Goal: Task Accomplishment & Management: Complete application form

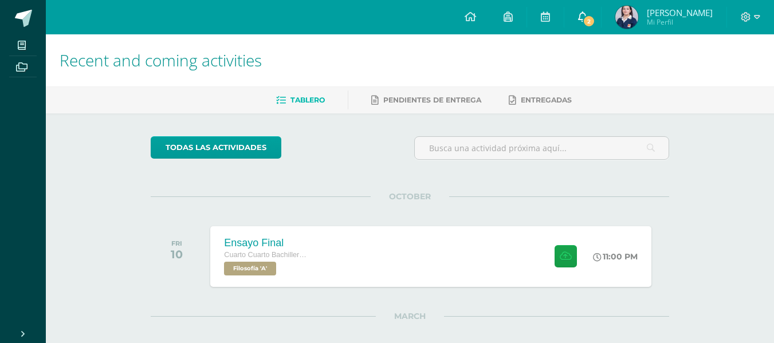
click at [592, 17] on link "2" at bounding box center [582, 17] width 37 height 34
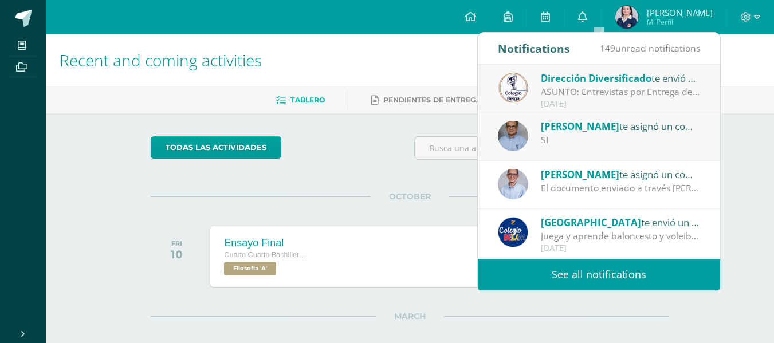
click at [656, 84] on div "Dirección Diversificado te envió un aviso" at bounding box center [620, 77] width 159 height 15
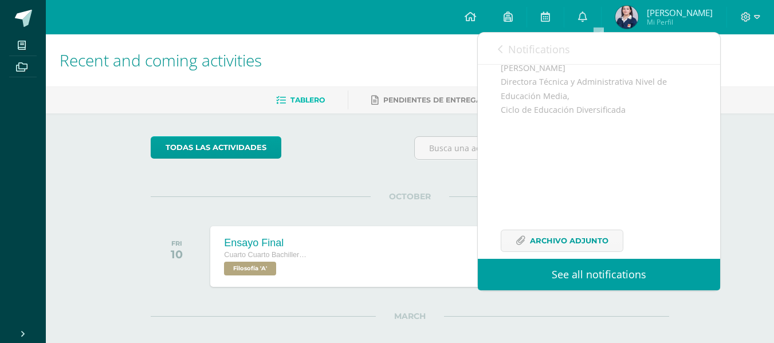
scroll to position [362, 0]
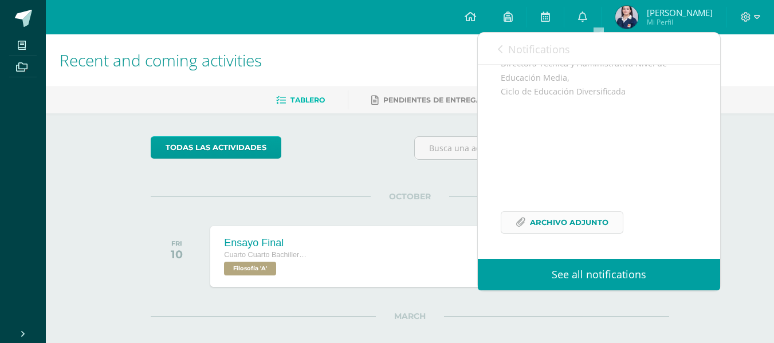
click at [610, 224] on link "Archivo Adjunto" at bounding box center [562, 222] width 123 height 22
click at [517, 48] on span "Notifications" at bounding box center [539, 49] width 62 height 14
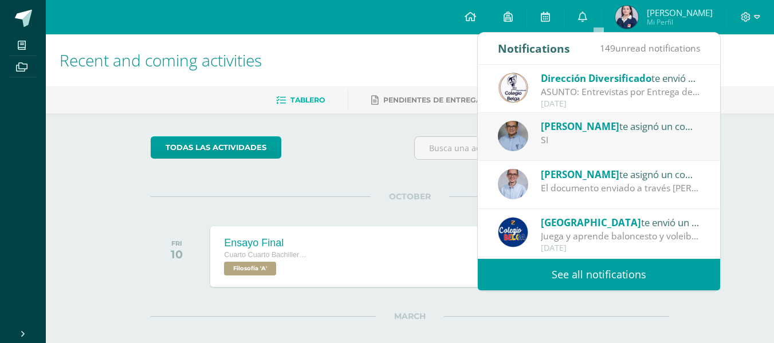
click at [363, 145] on div "todas las Actividades" at bounding box center [256, 152] width 220 height 33
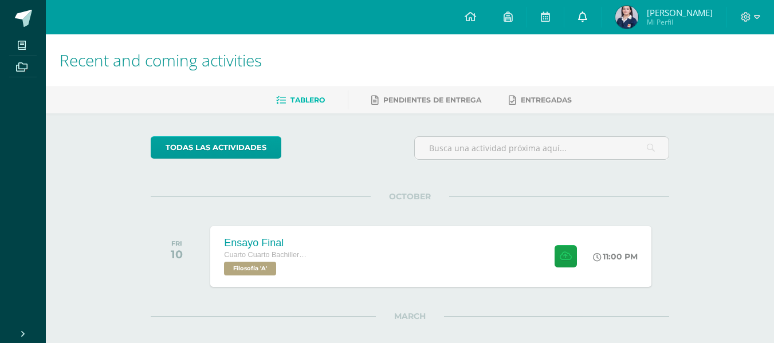
click at [601, 19] on link "0" at bounding box center [582, 17] width 37 height 34
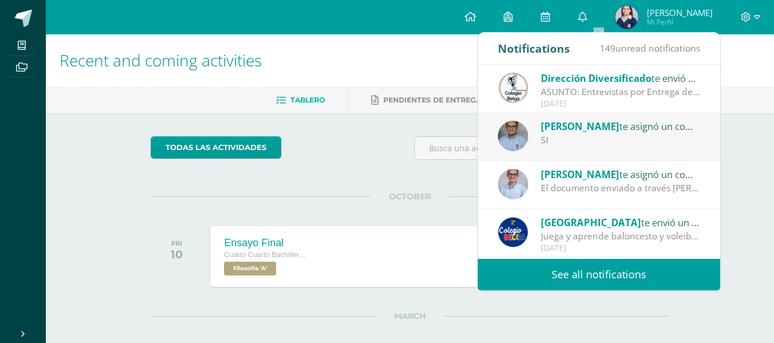
click at [660, 183] on div "El documento enviado a través de Edoo, no cumple con la estructura solicitada. …" at bounding box center [620, 188] width 159 height 13
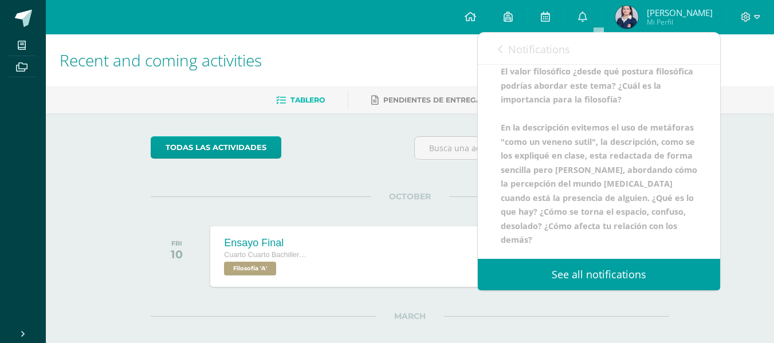
scroll to position [199, 0]
drag, startPoint x: 711, startPoint y: 198, endPoint x: 712, endPoint y: 178, distance: 20.1
click at [712, 178] on div "Juan te asignó un comentario Juan te asignó un comentario en Avance de ensayo f…" at bounding box center [599, 162] width 242 height 194
click at [704, 196] on div "Juan te asignó un comentario Juan te asignó un comentario en Avance de ensayo f…" at bounding box center [599, 83] width 242 height 351
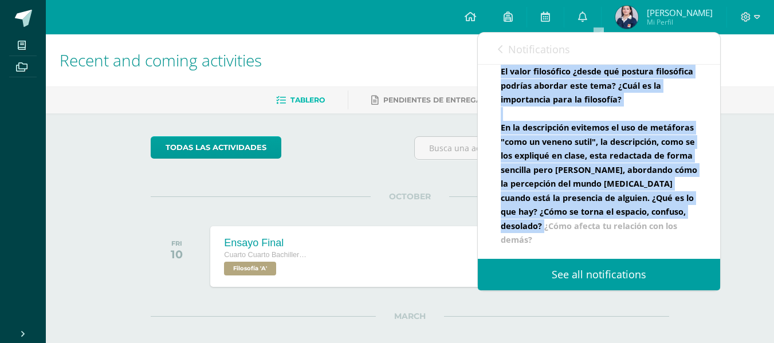
drag, startPoint x: 498, startPoint y: 71, endPoint x: 686, endPoint y: 241, distance: 253.5
click at [686, 241] on div "Juan te asignó un comentario Juan te asignó un comentario en Avance de ensayo f…" at bounding box center [599, 83] width 242 height 351
copy b "El documento enviado a través de Edoo, no cumple con la estructura solicitada. …"
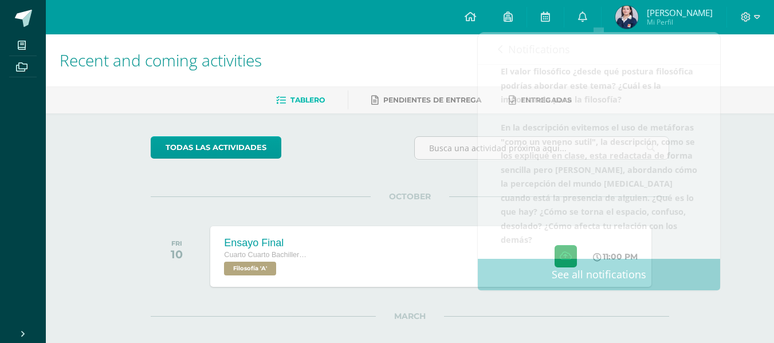
click at [438, 82] on h1 "Recent and coming activities" at bounding box center [410, 60] width 700 height 52
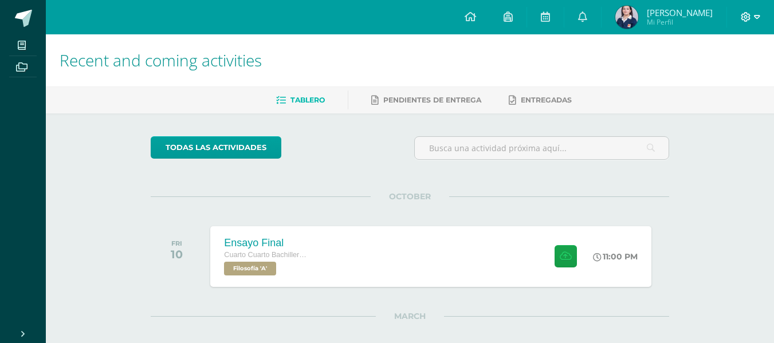
click at [754, 18] on icon at bounding box center [757, 17] width 6 height 10
click at [731, 80] on span "Cerrar sesión" at bounding box center [721, 77] width 52 height 11
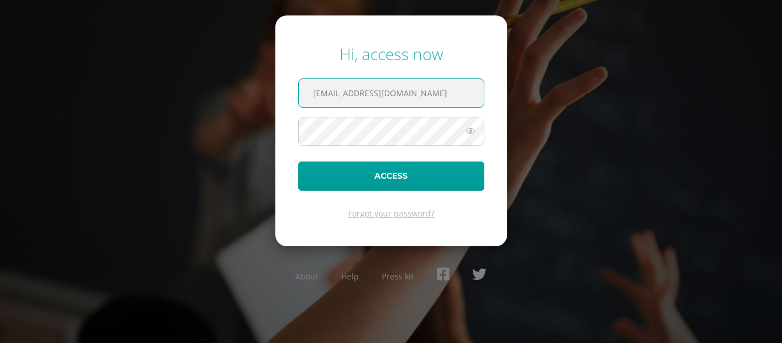
click at [412, 100] on input "[EMAIL_ADDRESS][DOMAIN_NAME]" at bounding box center [391, 93] width 185 height 28
click at [342, 94] on input "[EMAIL_ADDRESS][DOMAIN_NAME]" at bounding box center [391, 93] width 185 height 28
click at [342, 94] on input "202258@colegiobelga.edu.gt" at bounding box center [391, 93] width 185 height 28
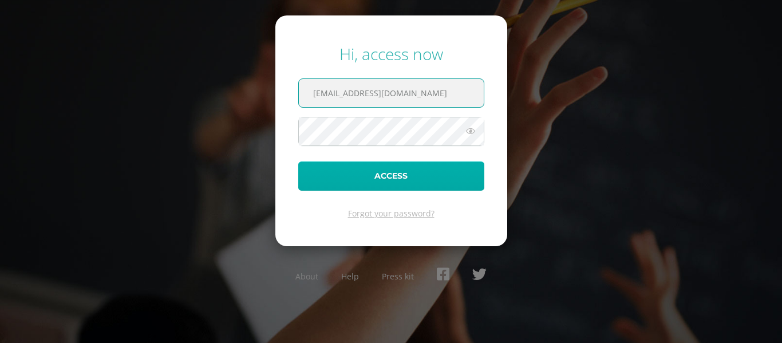
type input "2023596@colegiobelga.edu.gt"
click at [424, 175] on button "Access" at bounding box center [391, 176] width 186 height 29
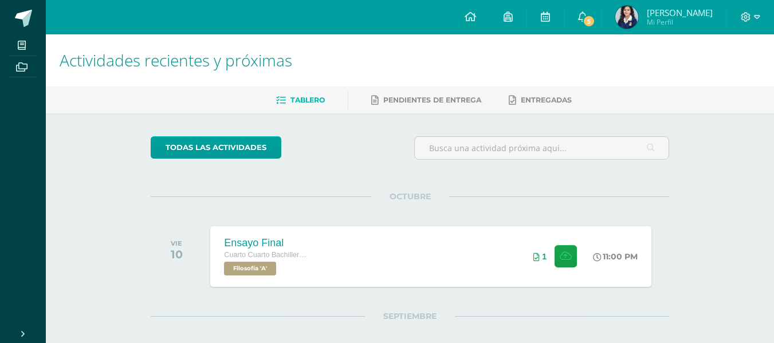
click at [676, 11] on span "Ana Marcela" at bounding box center [680, 12] width 66 height 11
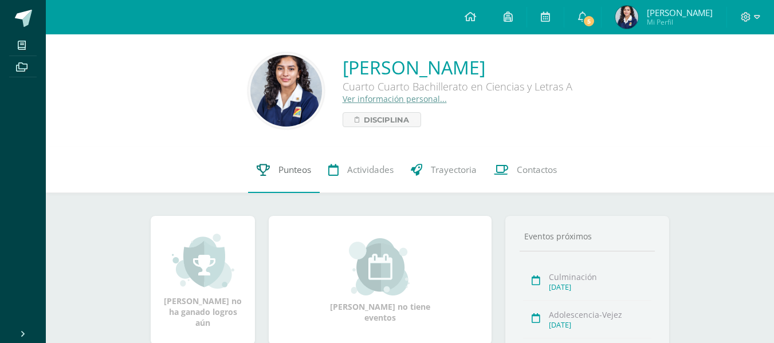
click at [292, 167] on span "Punteos" at bounding box center [294, 170] width 33 height 12
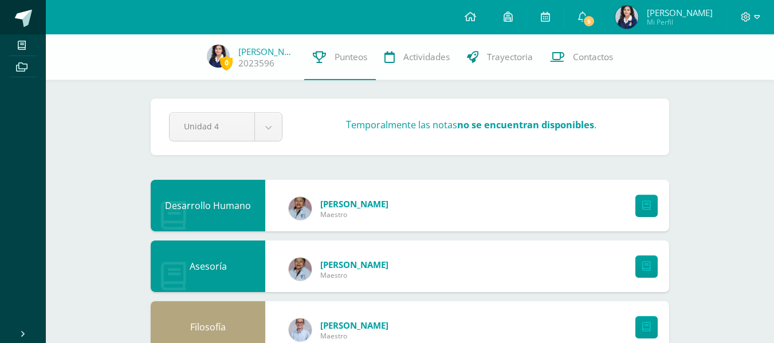
click at [27, 24] on span at bounding box center [23, 18] width 17 height 17
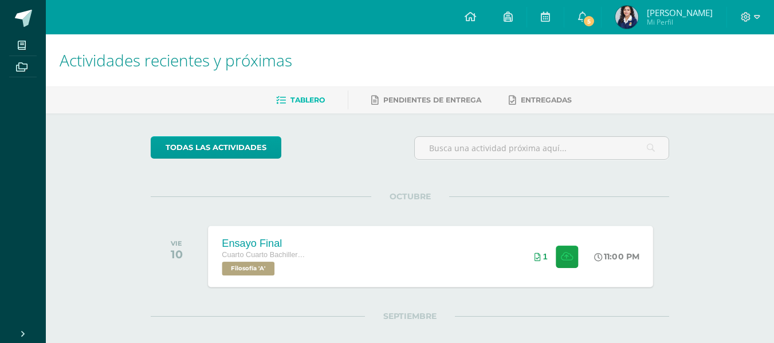
click at [373, 251] on div "Ensayo Final Cuarto Cuarto Bachillerato en Ciencias y Letras Filosofía 'A' 11:0…" at bounding box center [430, 256] width 445 height 61
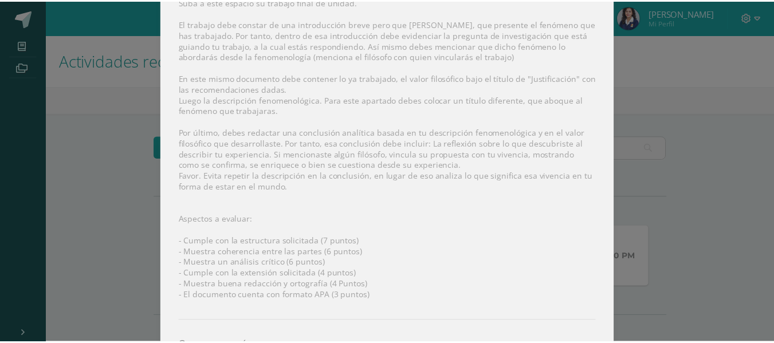
scroll to position [242, 0]
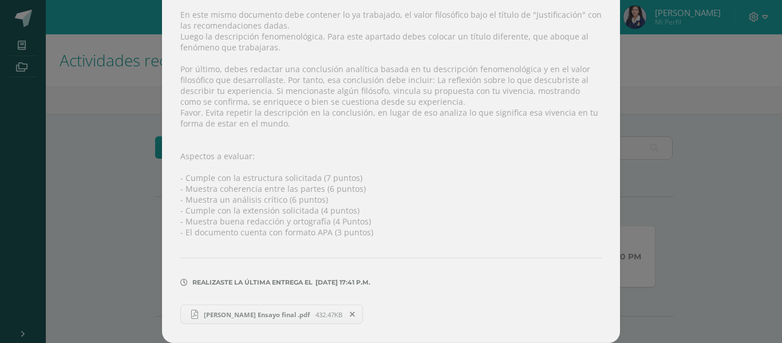
click at [254, 315] on span "Ana Marcela Reina Aguirre Ensayo final .pdf" at bounding box center [256, 314] width 117 height 9
click at [683, 123] on div "Ensayo Final Filosofía Fecha: Viernes 10 de Octubre Hora: 23:00 División: Traba…" at bounding box center [391, 50] width 773 height 585
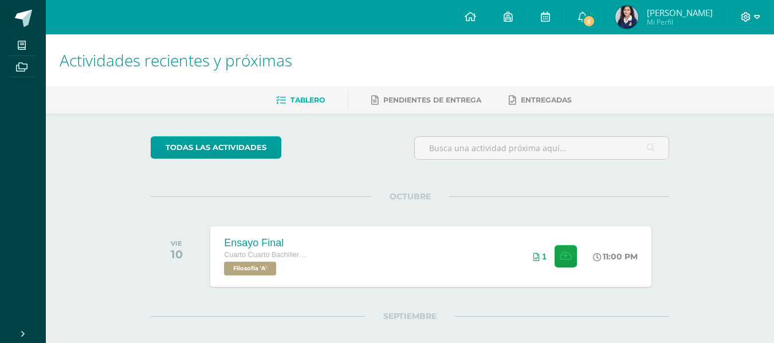
click at [751, 14] on span at bounding box center [749, 17] width 19 height 13
click at [710, 78] on span "Cerrar sesión" at bounding box center [721, 78] width 52 height 11
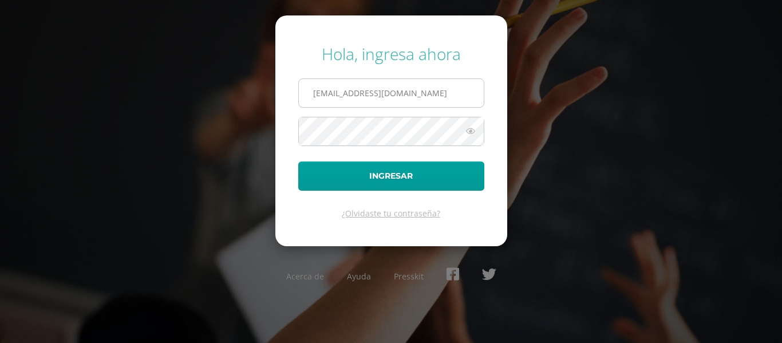
click at [440, 89] on input "[EMAIL_ADDRESS][DOMAIN_NAME]" at bounding box center [391, 93] width 185 height 28
type input "[EMAIL_ADDRESS][DOMAIN_NAME]"
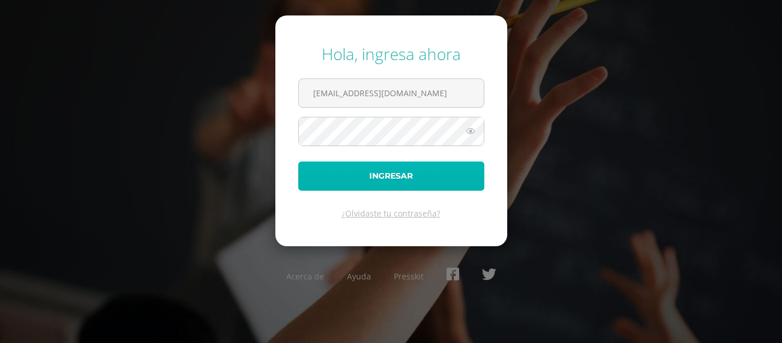
click at [454, 180] on button "Ingresar" at bounding box center [391, 176] width 186 height 29
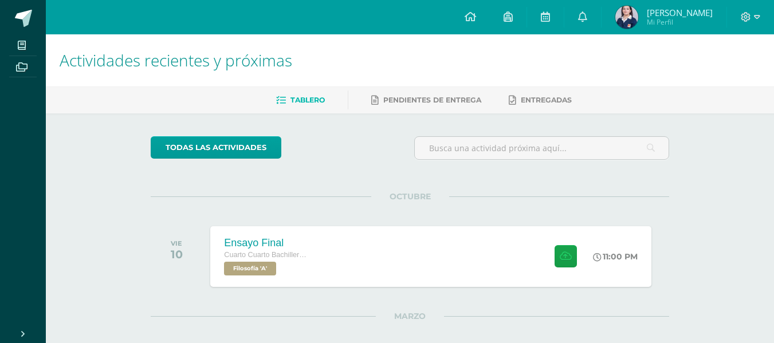
click at [745, 186] on div "Actividades recientes y próximas Tablero Pendientes de entrega Entregadas todas…" at bounding box center [410, 312] width 728 height 557
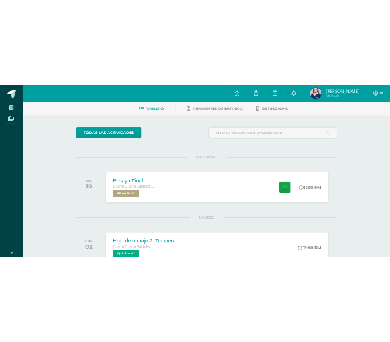
scroll to position [84, 0]
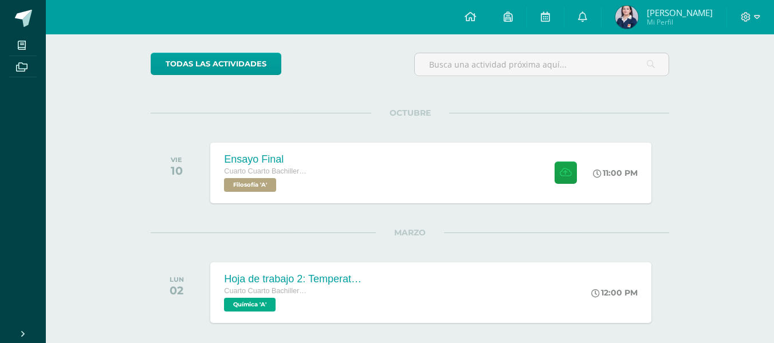
click at [766, 179] on div "Actividades recientes y próximas Tablero Pendientes de entrega Entregadas todas…" at bounding box center [410, 229] width 728 height 557
click at [766, 187] on div "Actividades recientes y próximas Tablero Pendientes de entrega Entregadas todas…" at bounding box center [410, 229] width 728 height 557
click at [438, 187] on div "Ensayo Final Cuarto Cuarto Bachillerato en Ciencias y Letras con Orientación en…" at bounding box center [430, 172] width 445 height 61
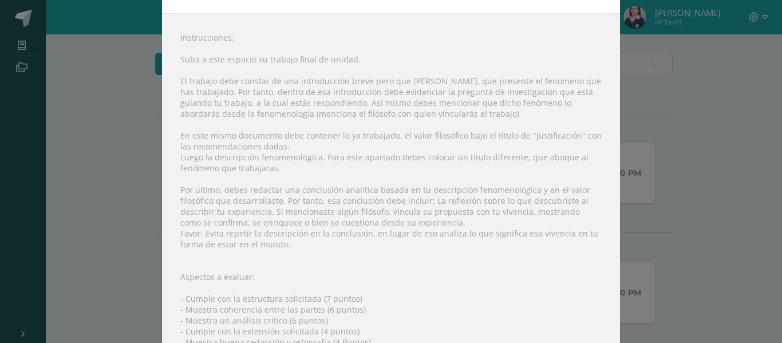
scroll to position [0, 0]
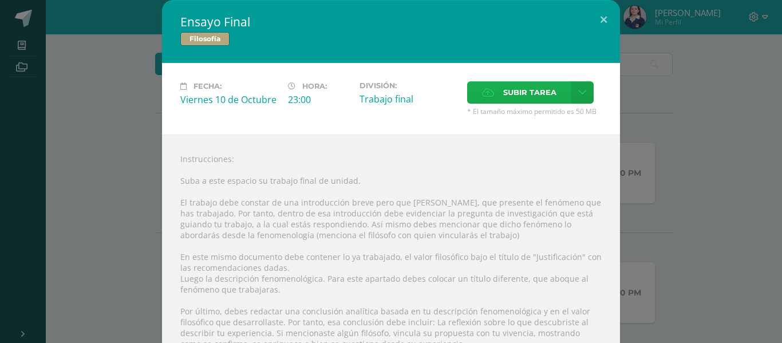
click at [514, 96] on span "Subir tarea" at bounding box center [529, 92] width 53 height 21
click at [0, 0] on input "Subir tarea" at bounding box center [0, 0] width 0 height 0
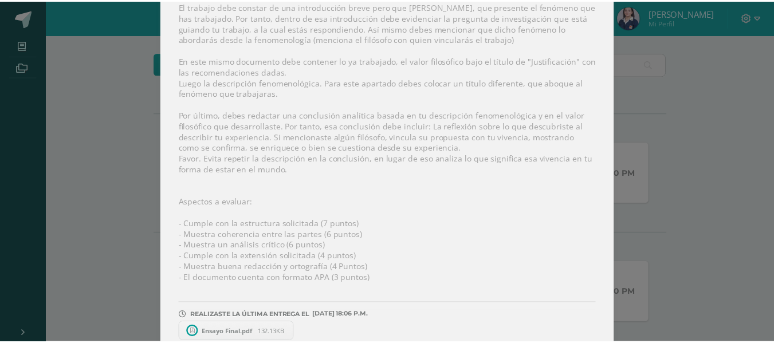
scroll to position [214, 0]
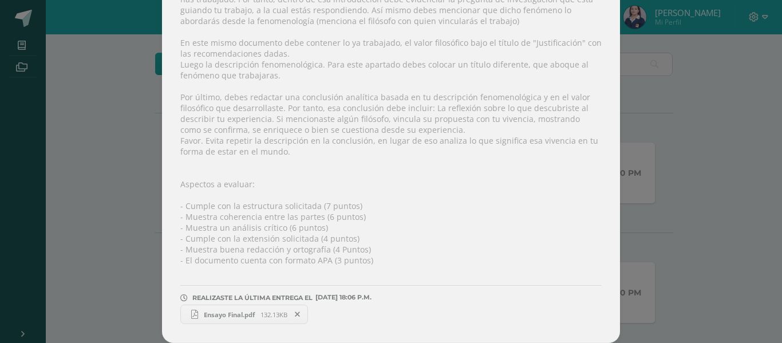
click at [691, 224] on div "Ensayo Final Filosofía Fecha: [DATE] Hora: 23:00 División: Trabajo final" at bounding box center [391, 64] width 773 height 557
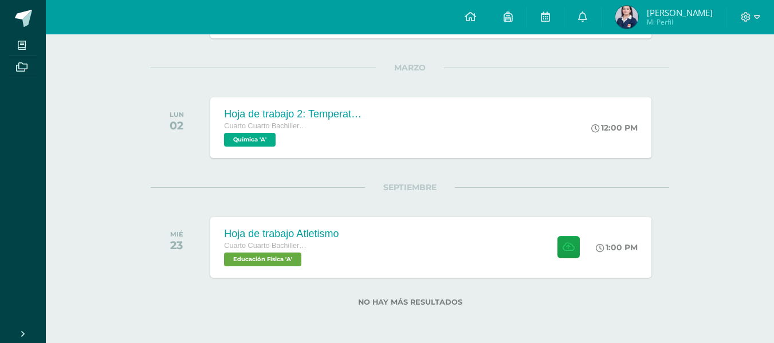
scroll to position [0, 0]
